Goal: Information Seeking & Learning: Learn about a topic

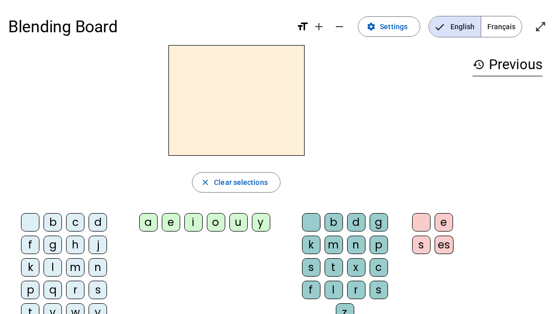
click at [500, 28] on span "Français" at bounding box center [501, 26] width 40 height 20
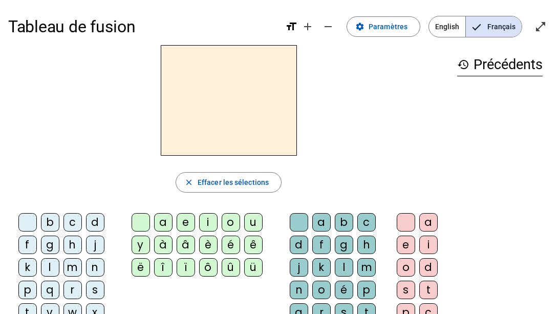
click at [25, 307] on div "t" at bounding box center [27, 312] width 18 height 18
click at [184, 217] on div "e" at bounding box center [186, 222] width 18 height 18
click at [92, 222] on div "d" at bounding box center [95, 222] width 18 height 18
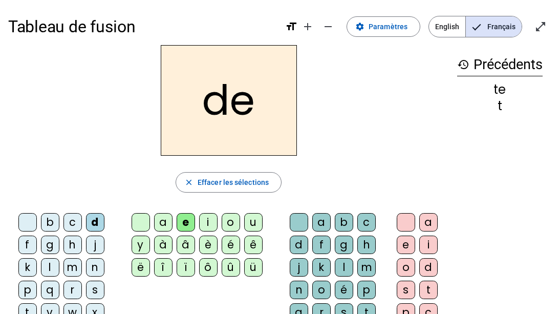
click at [71, 263] on div "m" at bounding box center [72, 267] width 18 height 18
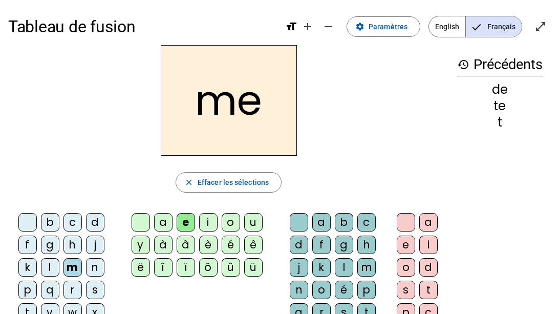
click at [164, 224] on div "a" at bounding box center [163, 222] width 18 height 18
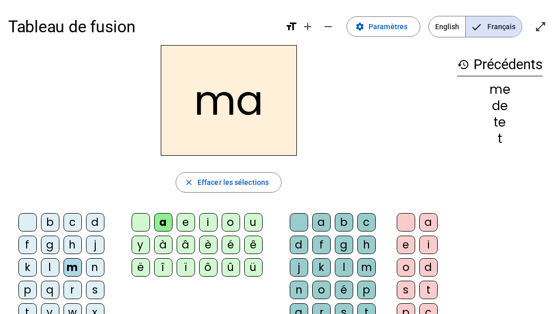
click at [348, 264] on div "l" at bounding box center [344, 267] width 18 height 18
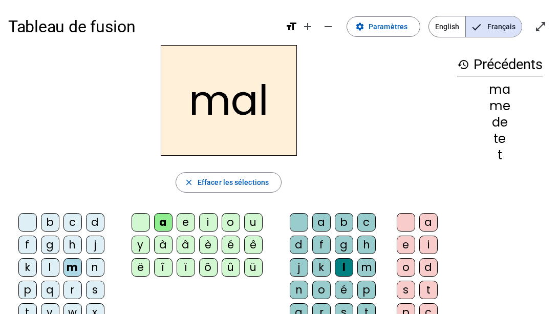
click at [366, 264] on div "m" at bounding box center [366, 267] width 18 height 18
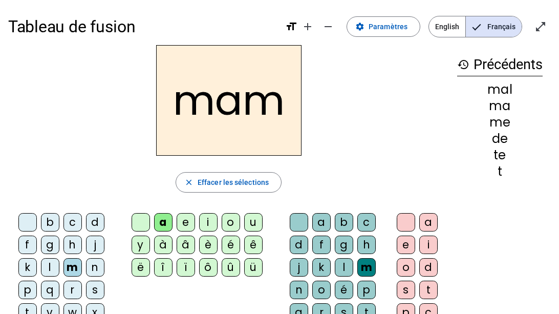
click at [52, 221] on div "b" at bounding box center [50, 222] width 18 height 18
